Goal: Task Accomplishment & Management: Complete application form

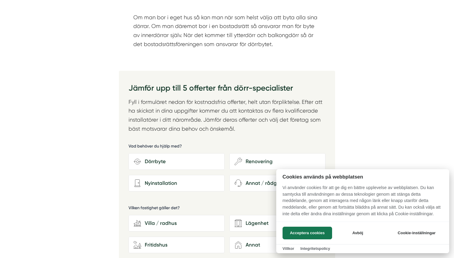
scroll to position [891, 0]
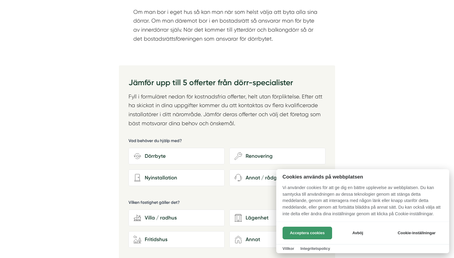
click at [310, 235] on button "Acceptera cookies" at bounding box center [308, 232] width 50 height 13
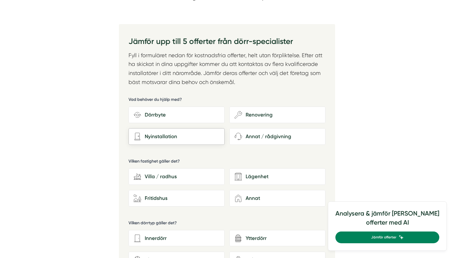
scroll to position [936, 0]
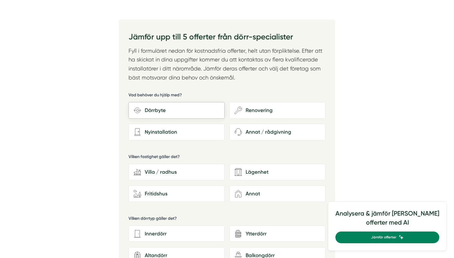
click at [159, 112] on div "Dörrbyte" at bounding box center [180, 110] width 78 height 8
click at [0, 0] on input "Dörrbyte" at bounding box center [0, 0] width 0 height 0
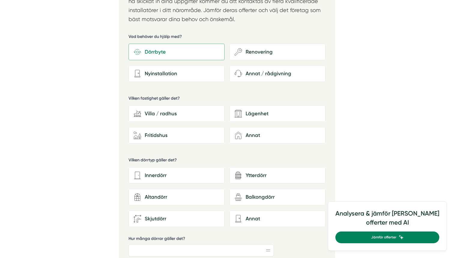
scroll to position [997, 0]
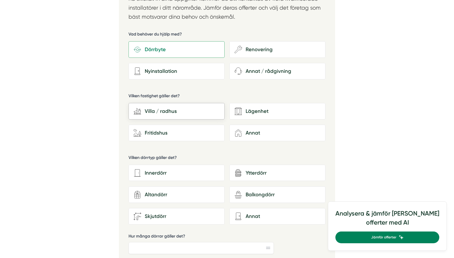
click at [146, 114] on div "Villa / radhus" at bounding box center [180, 111] width 78 height 8
click at [0, 0] on input "house-modern [GEOGRAPHIC_DATA]" at bounding box center [0, 0] width 0 height 0
click at [257, 173] on div "Ytterdörr" at bounding box center [281, 173] width 78 height 8
click at [0, 0] on input "architecture-door-retro Ytterdörr" at bounding box center [0, 0] width 0 height 0
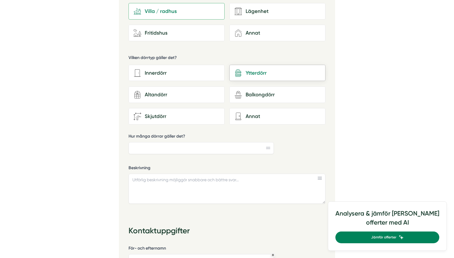
scroll to position [1100, 0]
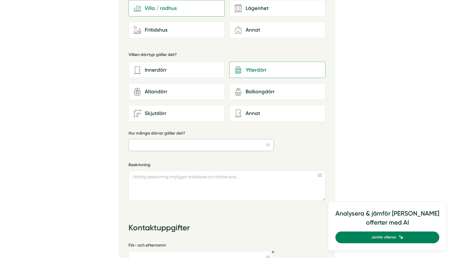
click at [193, 147] on input "Hur många dörrar gäller det?" at bounding box center [201, 145] width 145 height 12
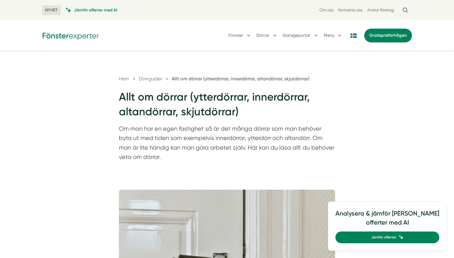
scroll to position [5, 0]
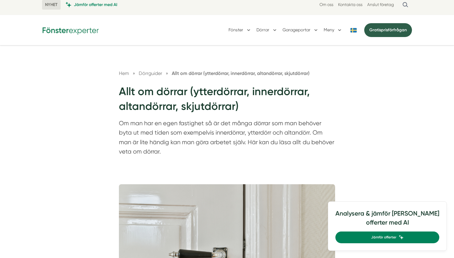
type input "1"
click at [372, 30] on span "Gratis" at bounding box center [376, 29] width 12 height 5
